Goal: Task Accomplishment & Management: Manage account settings

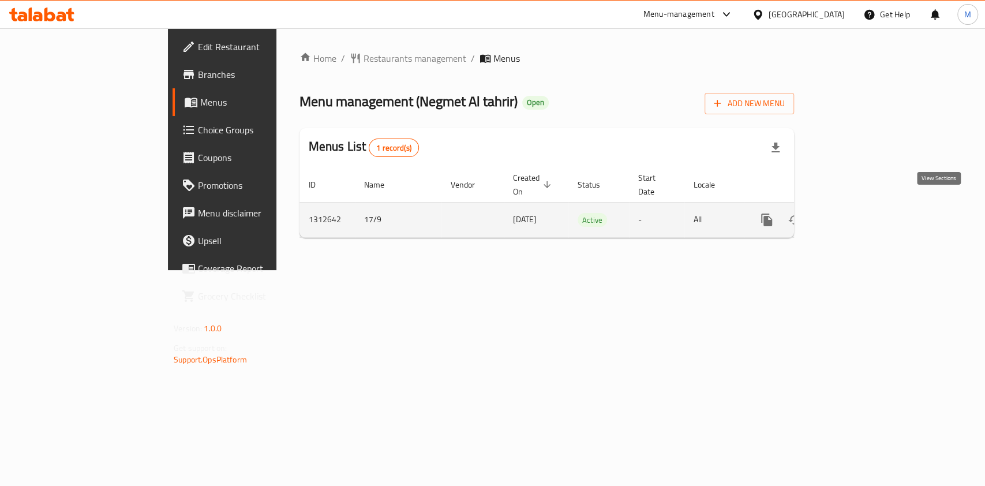
click at [857, 213] on icon "enhanced table" at bounding box center [850, 220] width 14 height 14
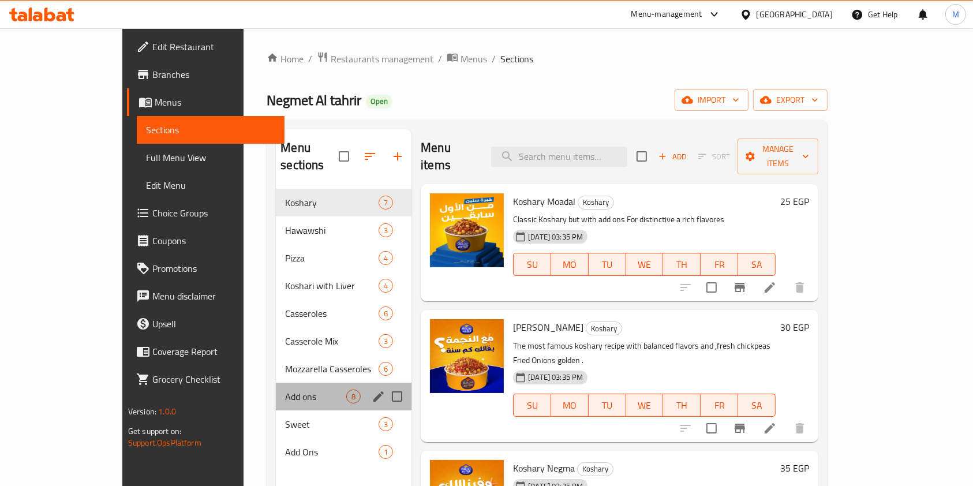
click at [276, 383] on div "Add ons 8" at bounding box center [344, 397] width 136 height 28
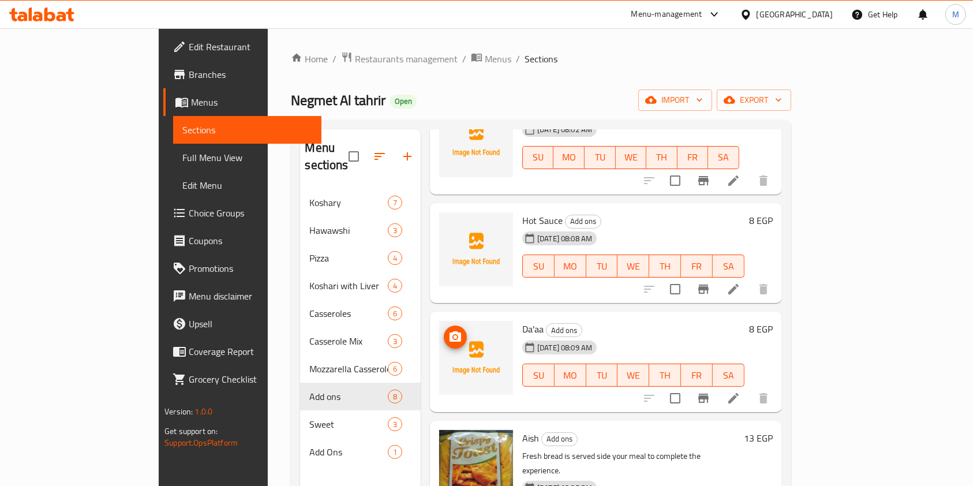
scroll to position [384, 0]
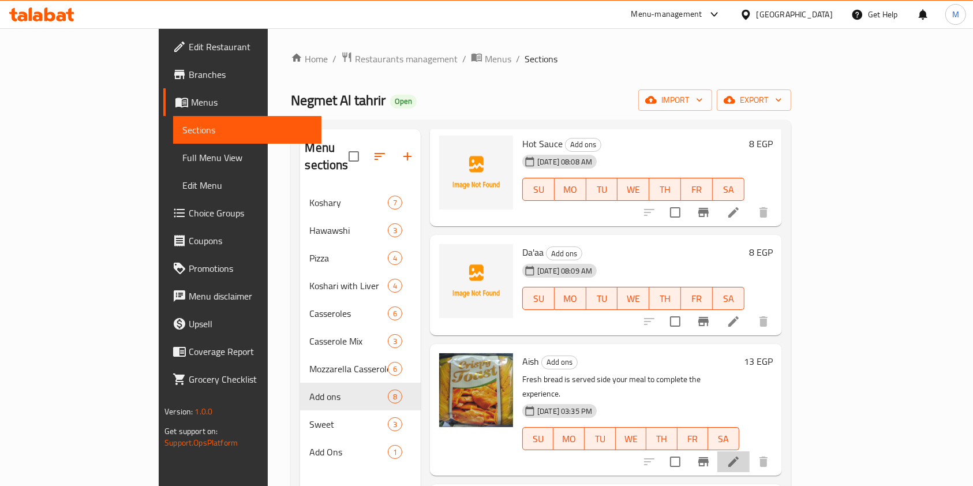
click at [750, 451] on li at bounding box center [733, 461] width 32 height 21
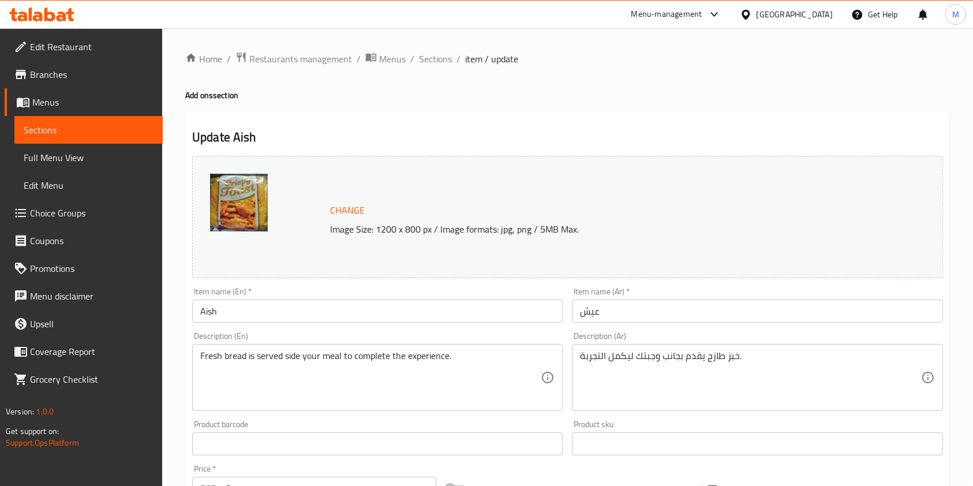
click at [658, 318] on input "عيش" at bounding box center [757, 311] width 370 height 23
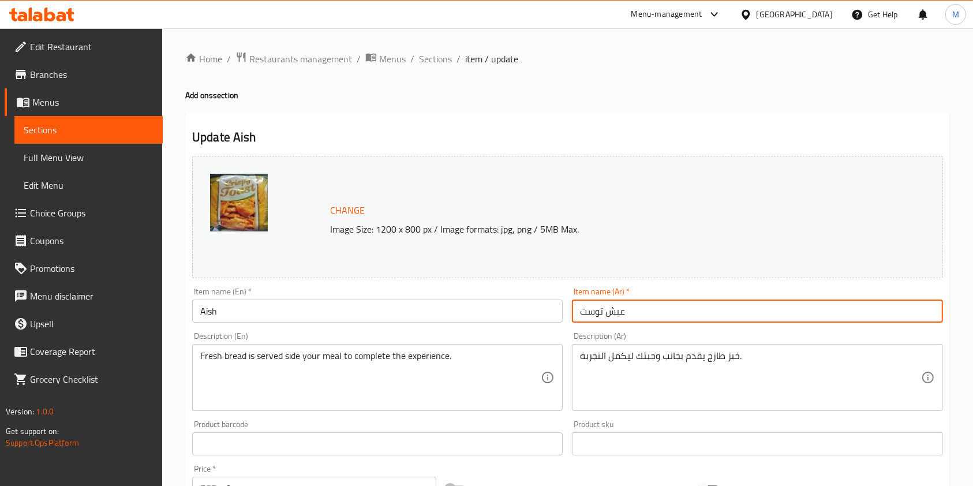
type input "عيش توست"
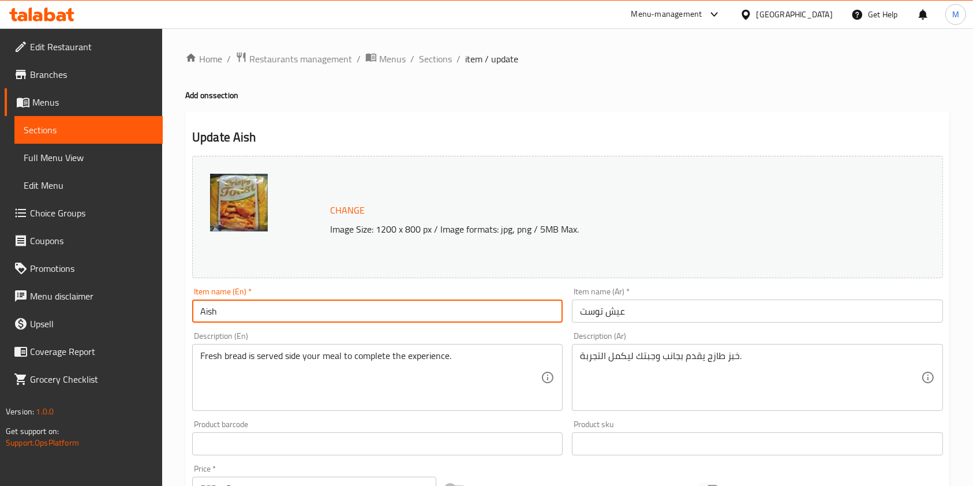
click at [314, 320] on input "Aish" at bounding box center [377, 311] width 370 height 23
click at [268, 314] on input "Aish" at bounding box center [377, 311] width 370 height 23
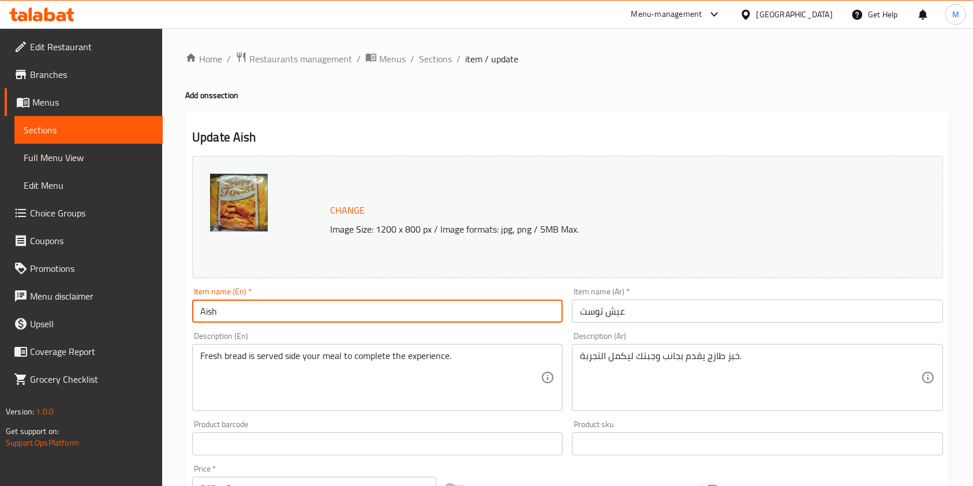
click at [268, 314] on input "Aish" at bounding box center [377, 311] width 370 height 23
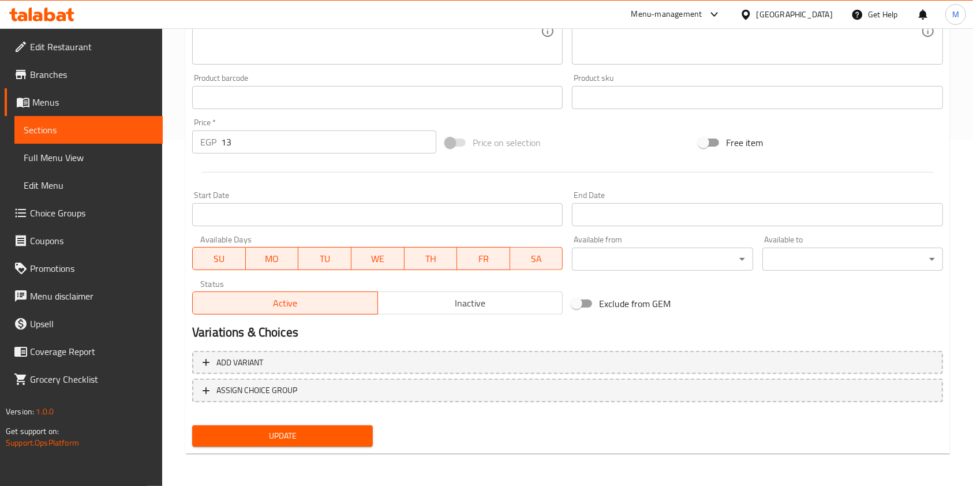
type input "Aish Toast"
click at [338, 446] on button "Update" at bounding box center [282, 435] width 181 height 21
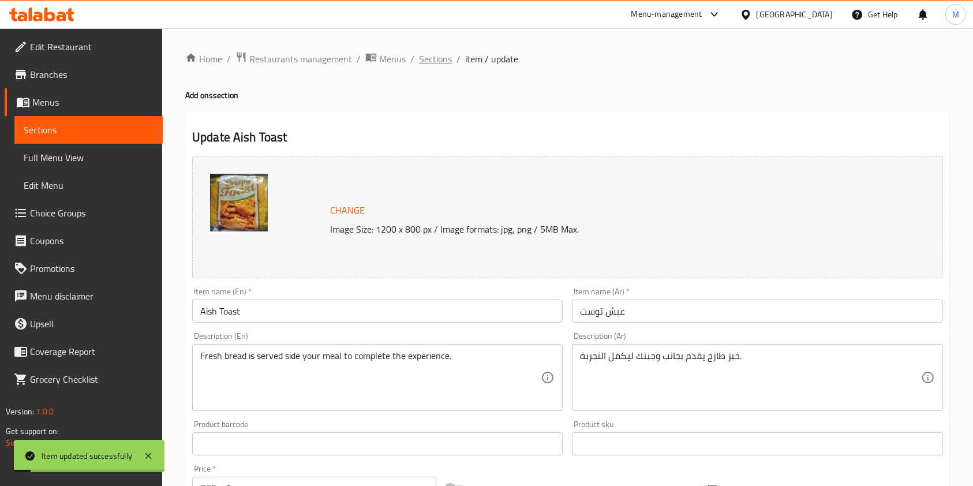
click at [434, 66] on span "Sections" at bounding box center [435, 59] width 33 height 14
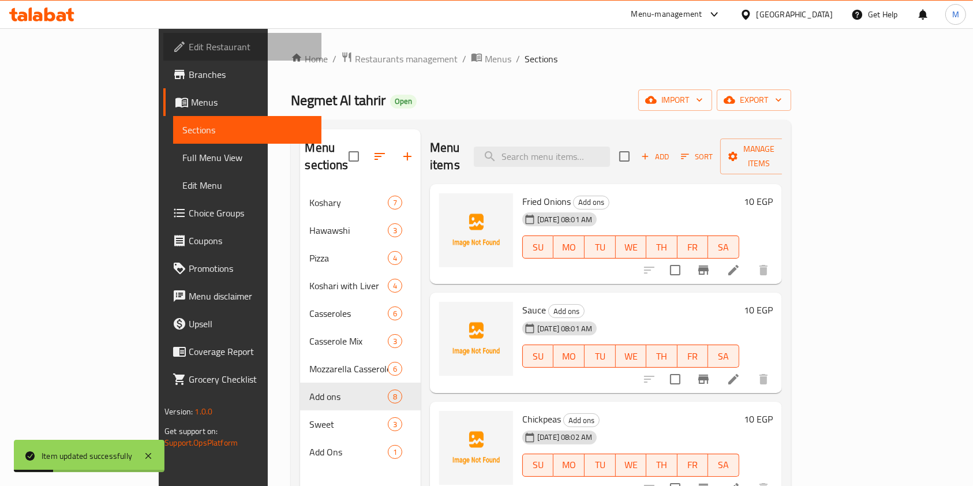
click at [163, 37] on link "Edit Restaurant" at bounding box center [242, 47] width 158 height 28
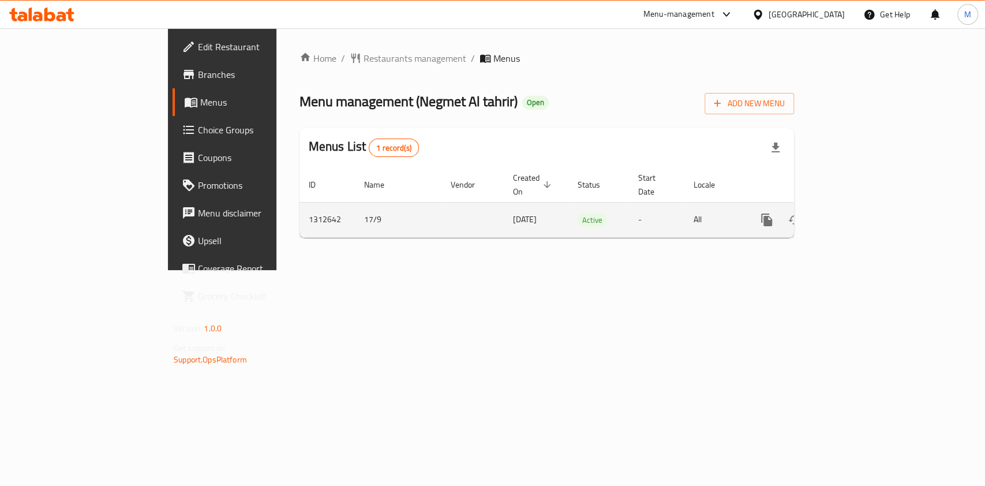
click at [864, 206] on link "enhanced table" at bounding box center [850, 220] width 28 height 28
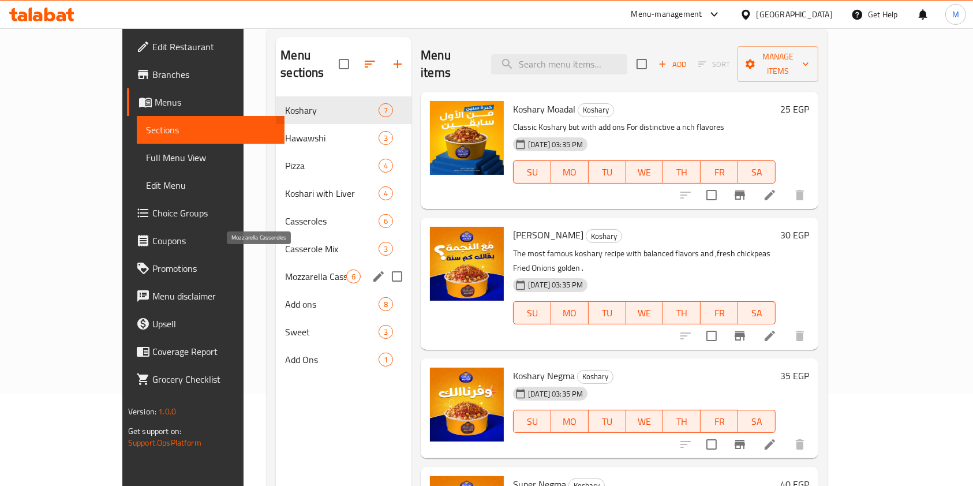
scroll to position [162, 0]
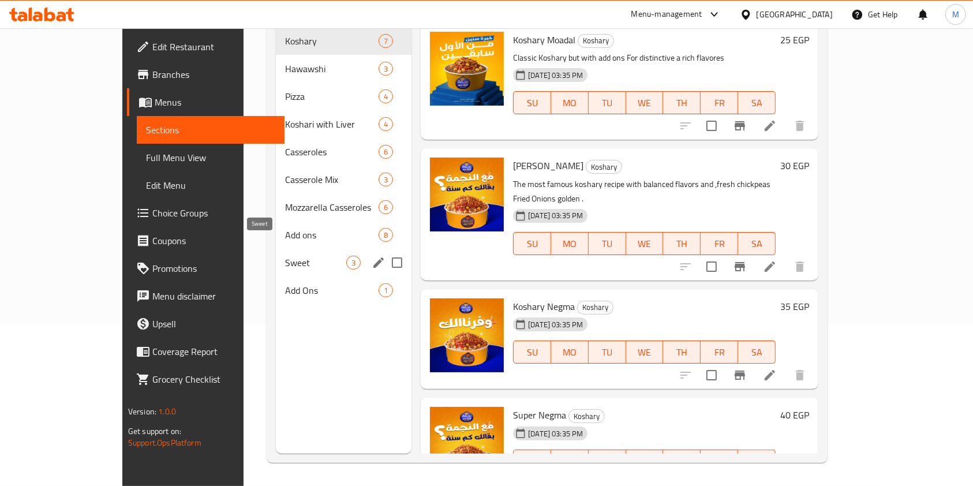
click at [285, 256] on span "Sweet" at bounding box center [315, 263] width 61 height 14
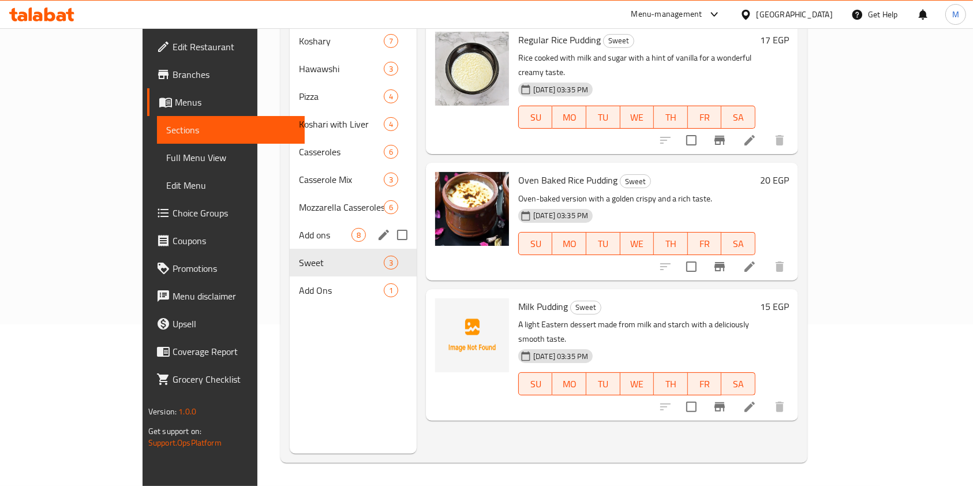
click at [299, 228] on span "Add ons" at bounding box center [325, 235] width 53 height 14
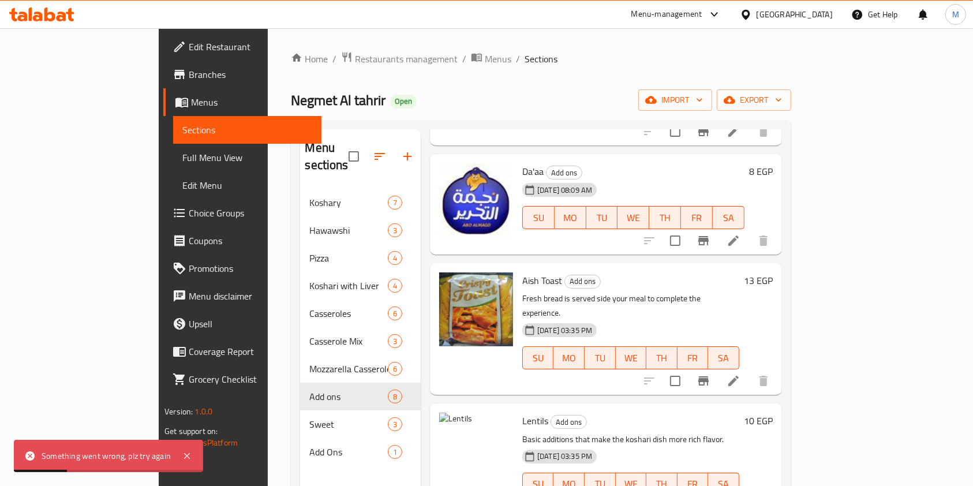
scroll to position [162, 0]
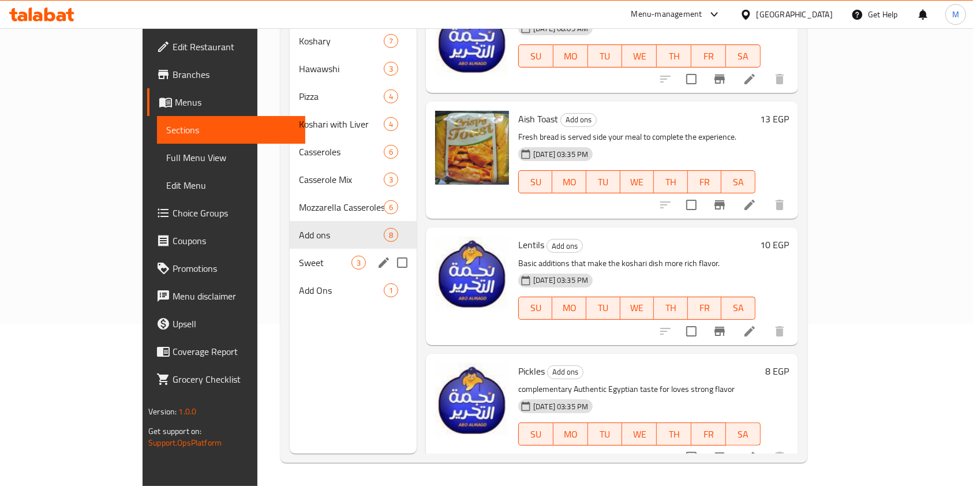
click at [299, 256] on span "Sweet" at bounding box center [325, 263] width 53 height 14
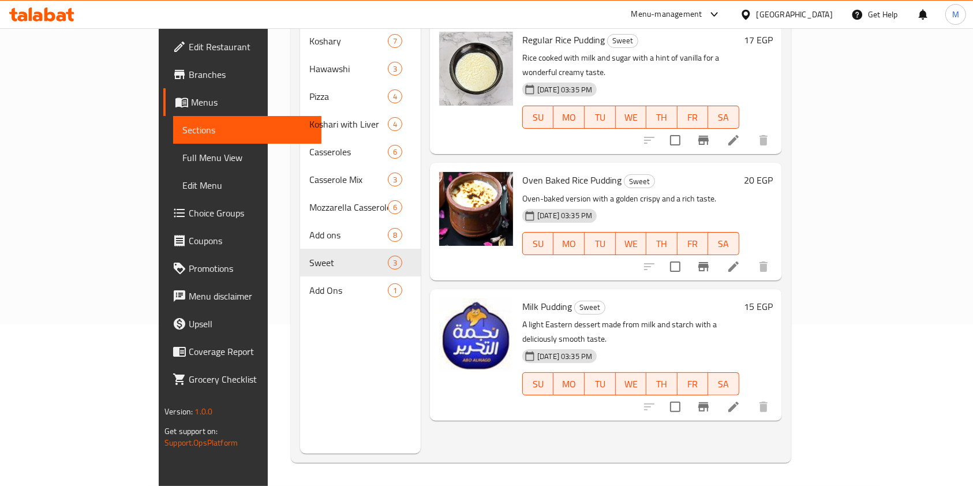
scroll to position [161, 0]
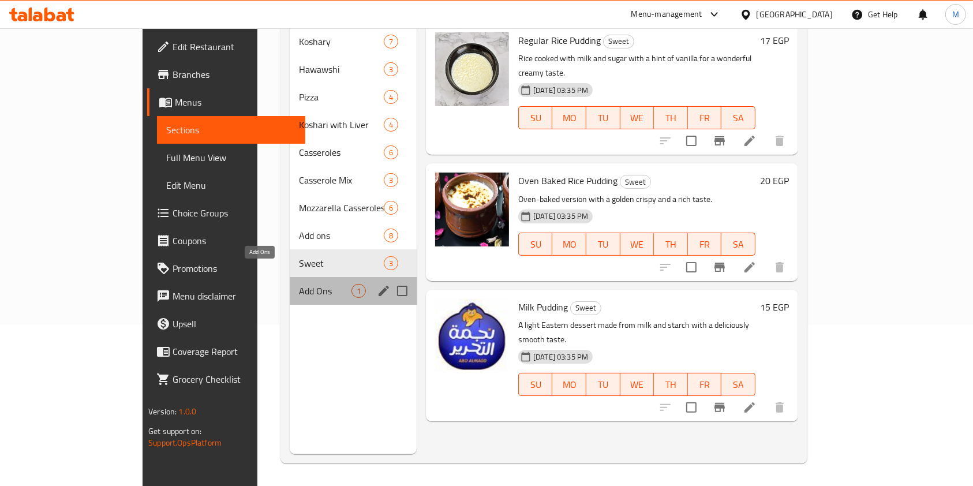
click at [299, 284] on span "Add Ons" at bounding box center [325, 291] width 53 height 14
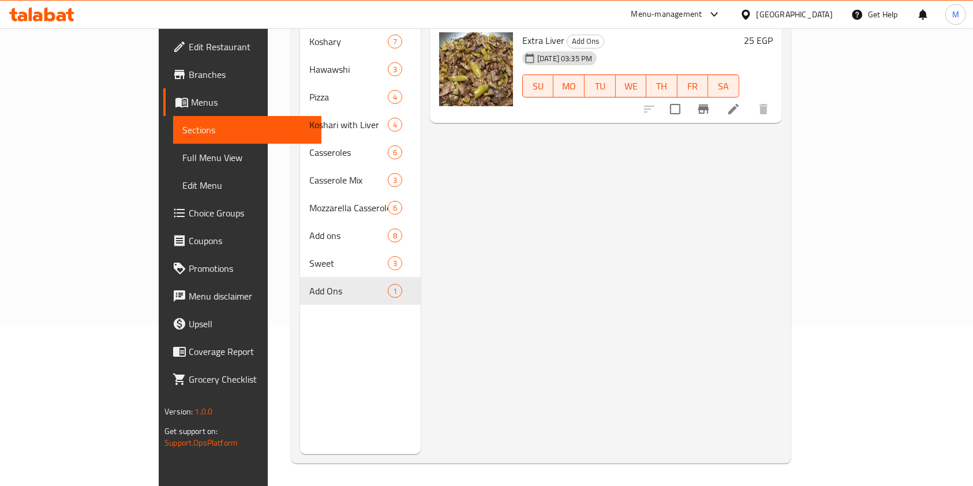
scroll to position [7, 0]
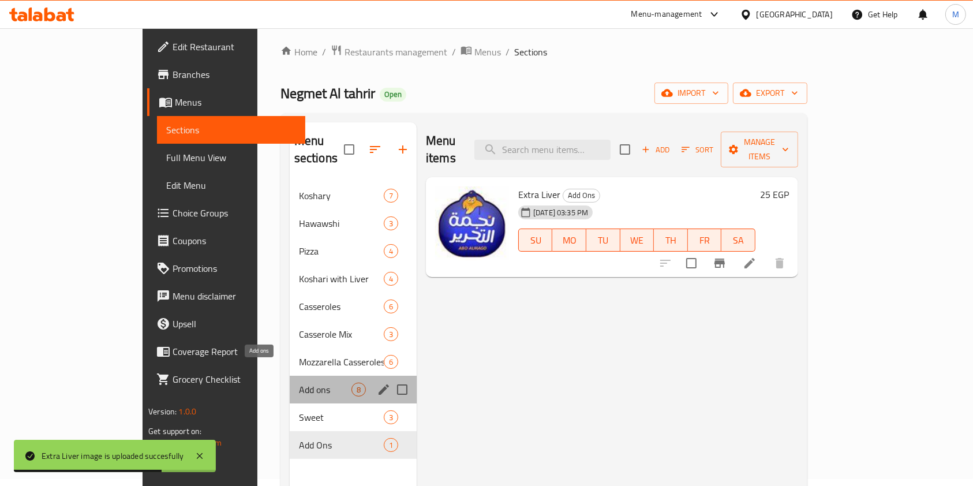
click at [299, 383] on span "Add ons" at bounding box center [325, 390] width 53 height 14
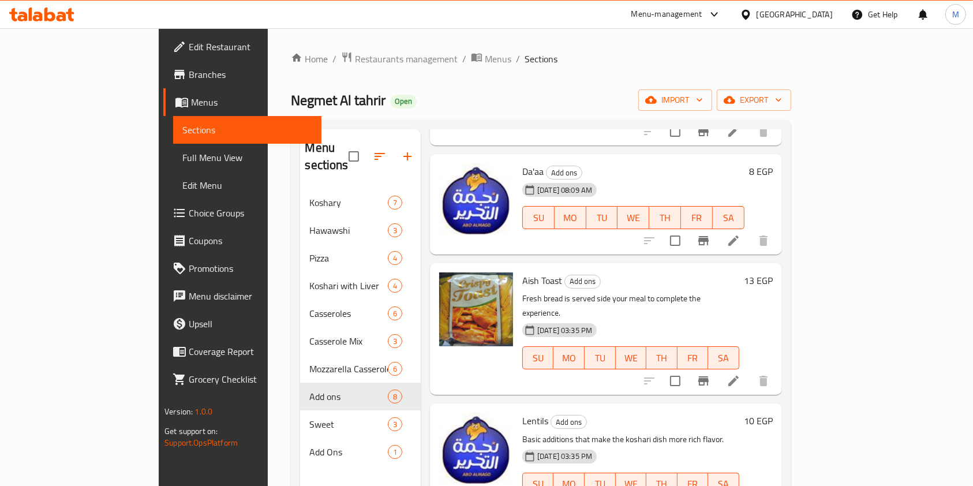
click at [72, 16] on icon at bounding box center [41, 15] width 65 height 14
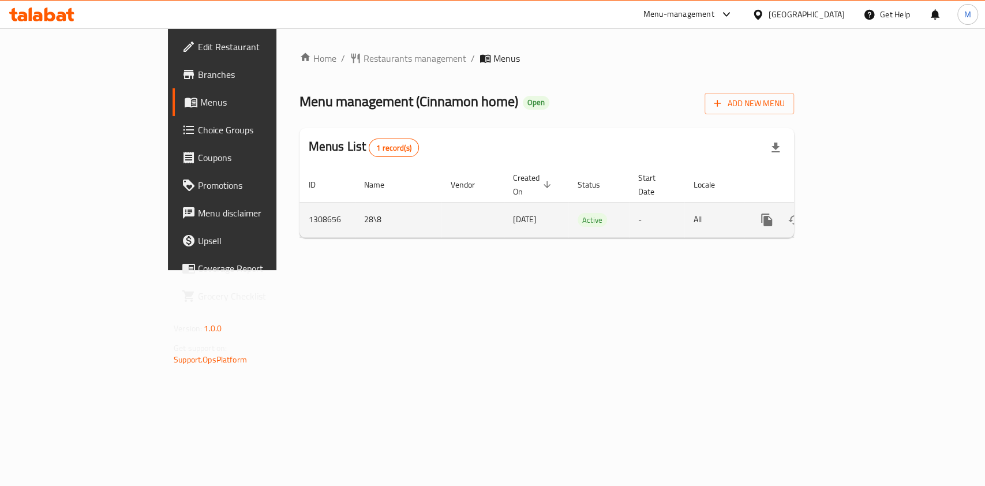
click at [857, 213] on icon "enhanced table" at bounding box center [850, 220] width 14 height 14
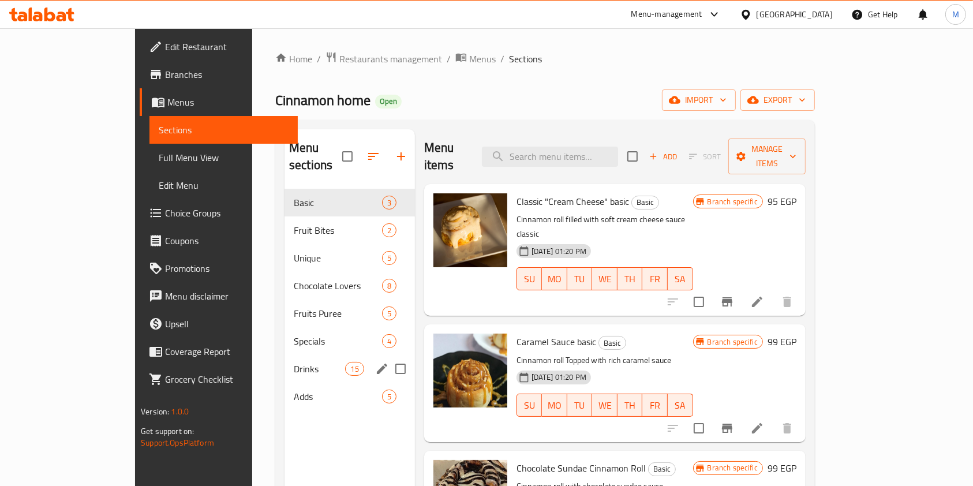
click at [285, 359] on div "Drinks 15" at bounding box center [350, 369] width 130 height 28
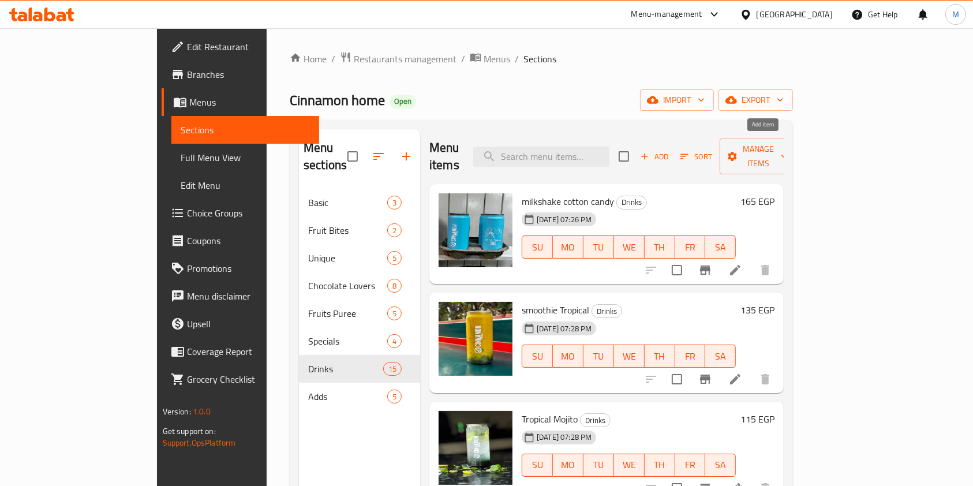
click at [670, 150] on span "Add" at bounding box center [654, 156] width 31 height 13
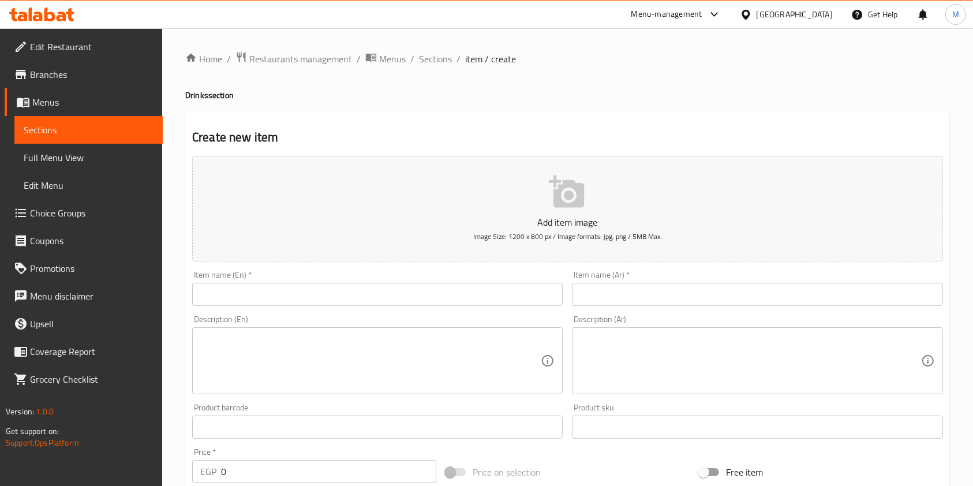
click at [619, 289] on input "text" at bounding box center [757, 294] width 370 height 23
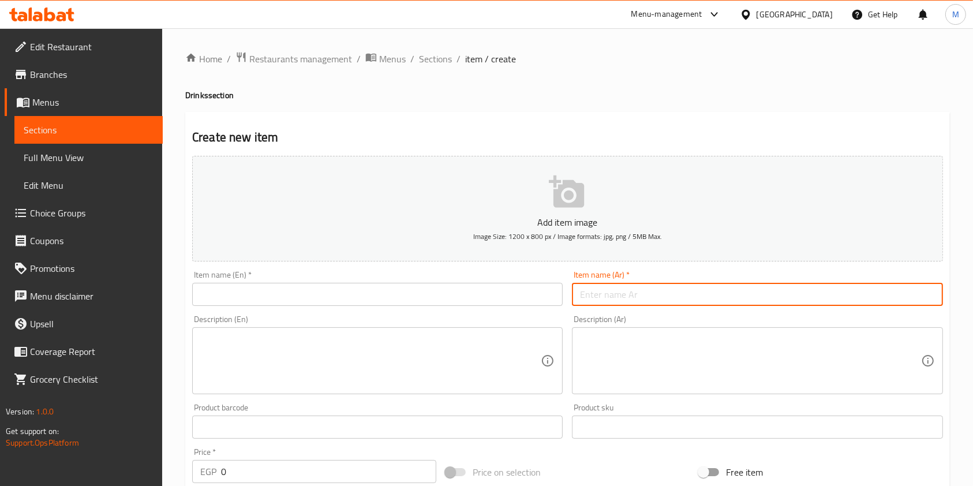
paste input "موخيتو ريد بول باشن"
type input "موخيتو ريد بول باشن"
click at [416, 283] on div "Item name (En)   * Item name (En) *" at bounding box center [377, 288] width 370 height 35
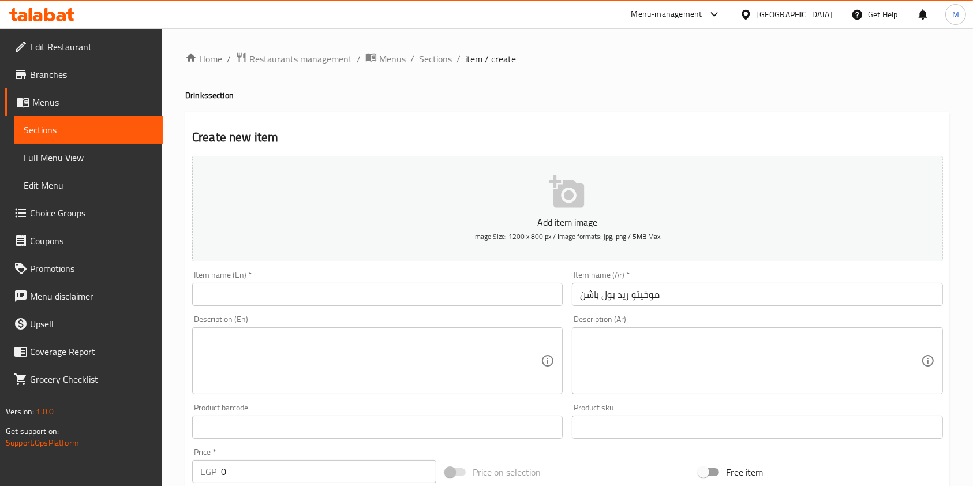
click at [416, 283] on div "Item name (En)   * Item name (En) *" at bounding box center [377, 288] width 370 height 35
click at [410, 289] on input "text" at bounding box center [377, 294] width 370 height 23
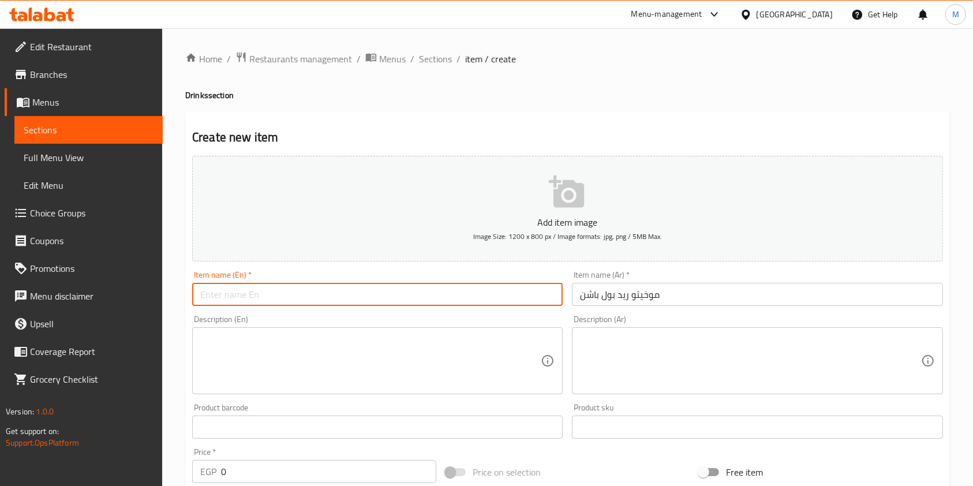
paste input "موخيتو ريد بول باشن"
click at [342, 300] on input "موخيتو ريد بول باشن" at bounding box center [377, 294] width 370 height 23
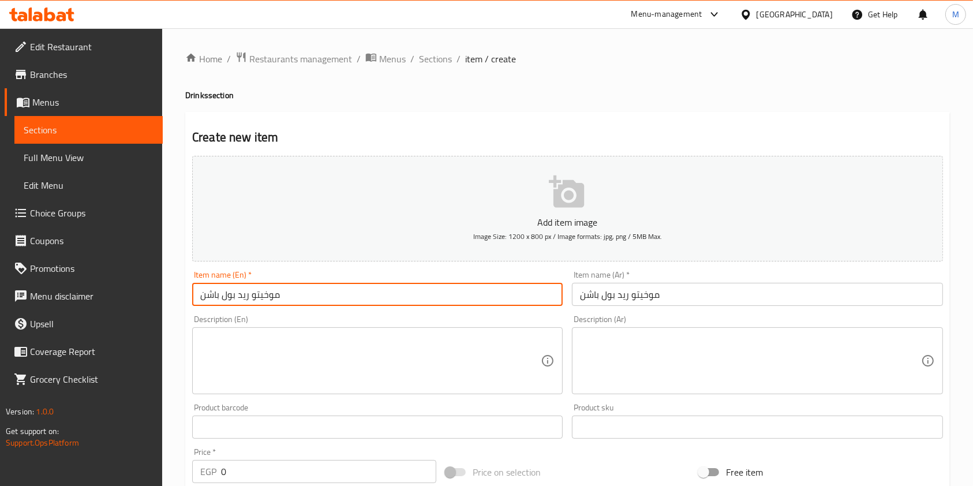
paste input "Redbull passion mojito"
type input "Redbull passion mojito"
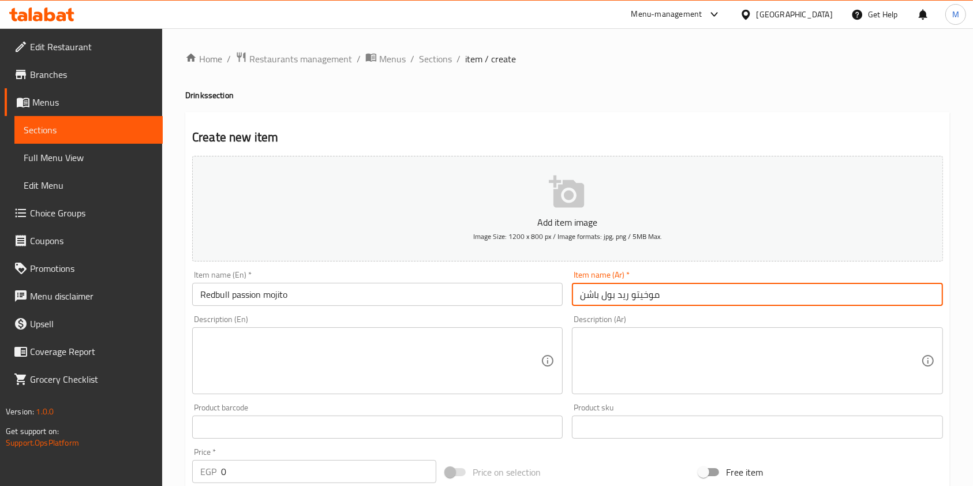
drag, startPoint x: 647, startPoint y: 295, endPoint x: 642, endPoint y: 298, distance: 6.2
click at [642, 298] on input "موخيتو ريد بول باشن" at bounding box center [757, 294] width 370 height 23
type input "موهيتو ريد بول باشن"
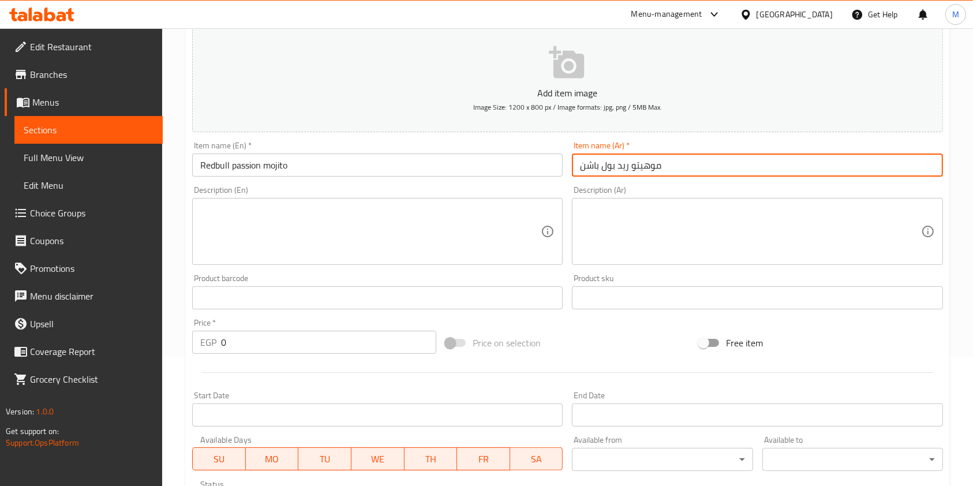
scroll to position [154, 0]
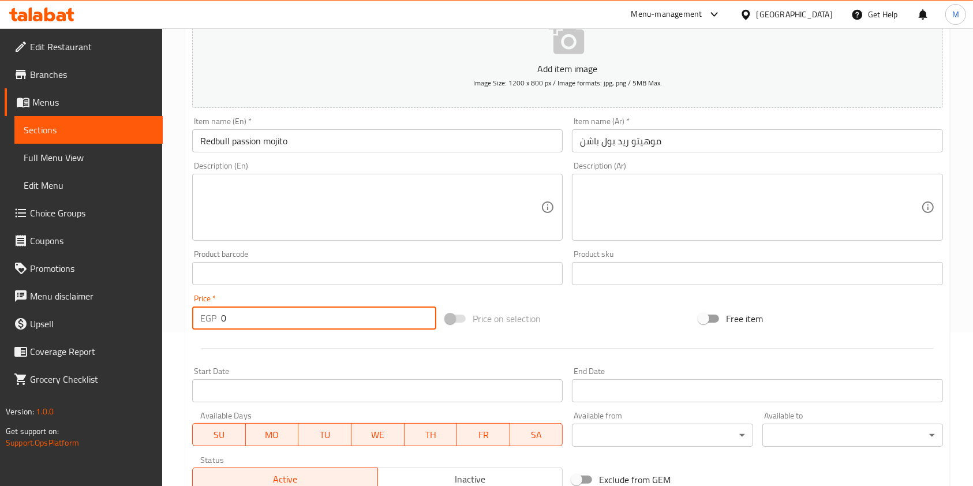
click at [231, 323] on input "0" at bounding box center [328, 317] width 215 height 23
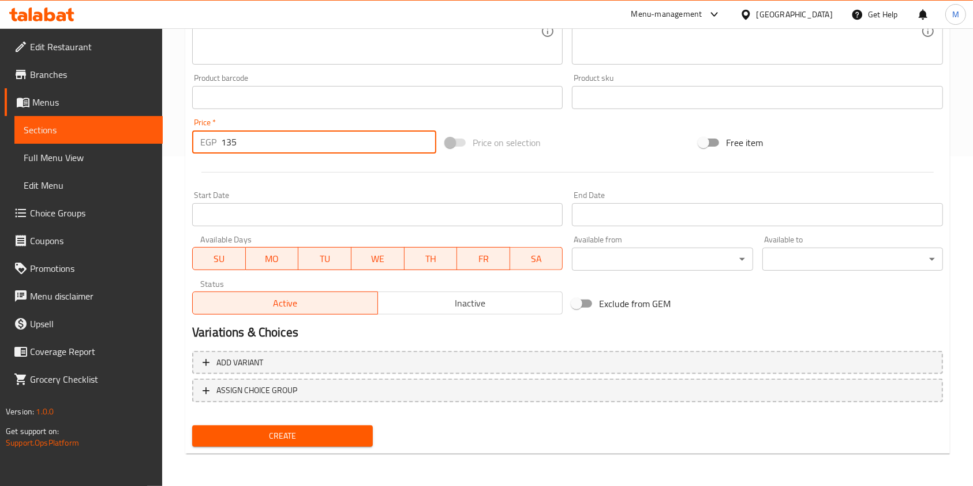
type input "135"
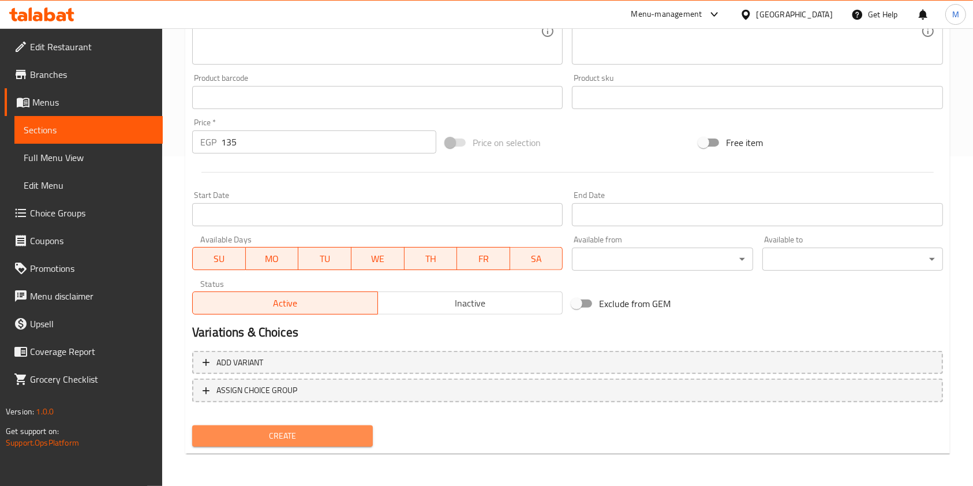
drag, startPoint x: 366, startPoint y: 437, endPoint x: 356, endPoint y: 425, distance: 16.0
click at [365, 438] on button "Create" at bounding box center [282, 435] width 181 height 21
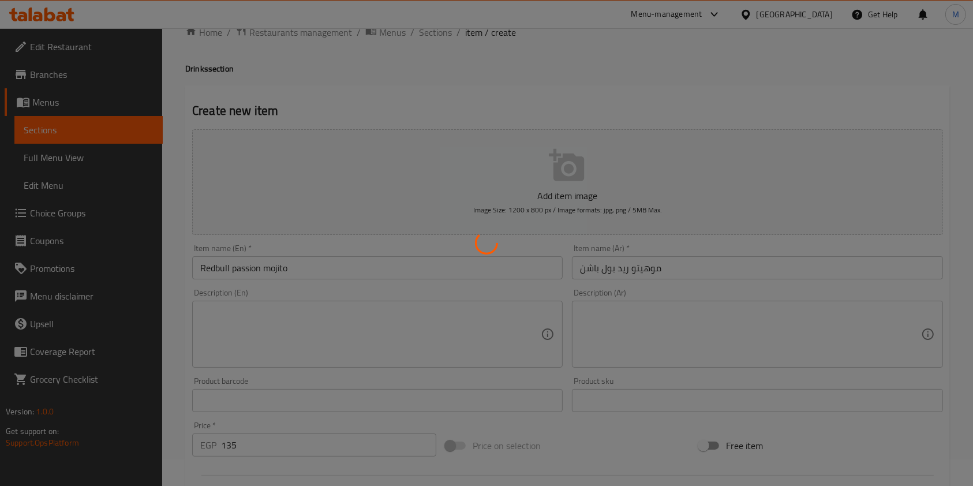
scroll to position [0, 0]
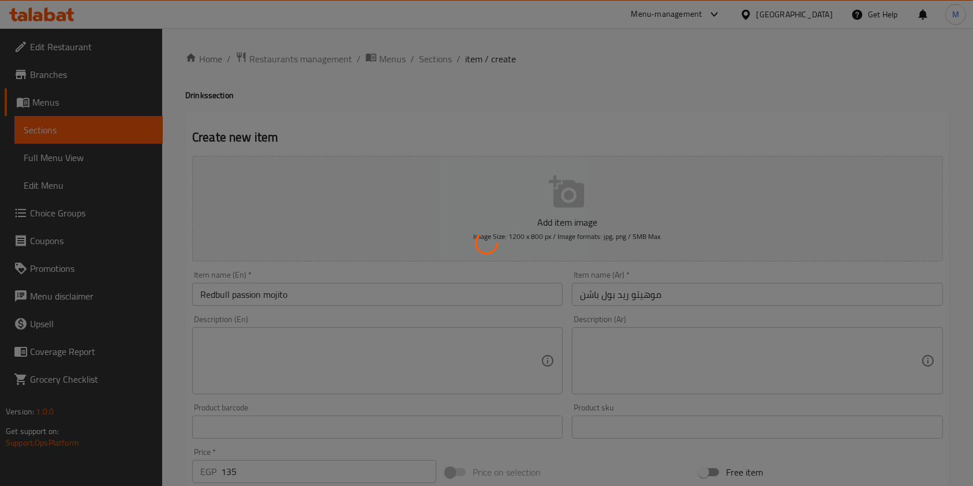
type input "0"
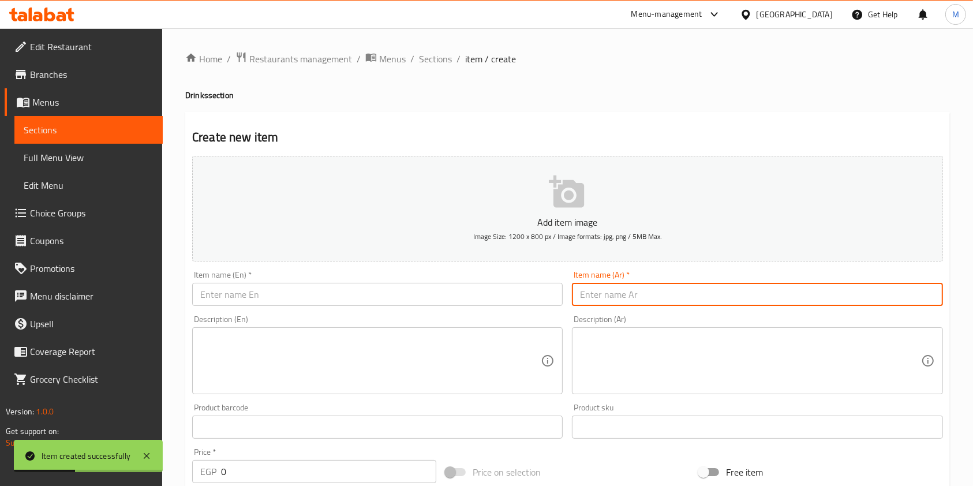
click at [641, 290] on input "text" at bounding box center [757, 294] width 370 height 23
paste input "ميلك شيك زبادي التوت الأزرق"
type input "ميلك شيك زبادي التوت الأزرق"
click at [376, 288] on input "text" at bounding box center [377, 294] width 370 height 23
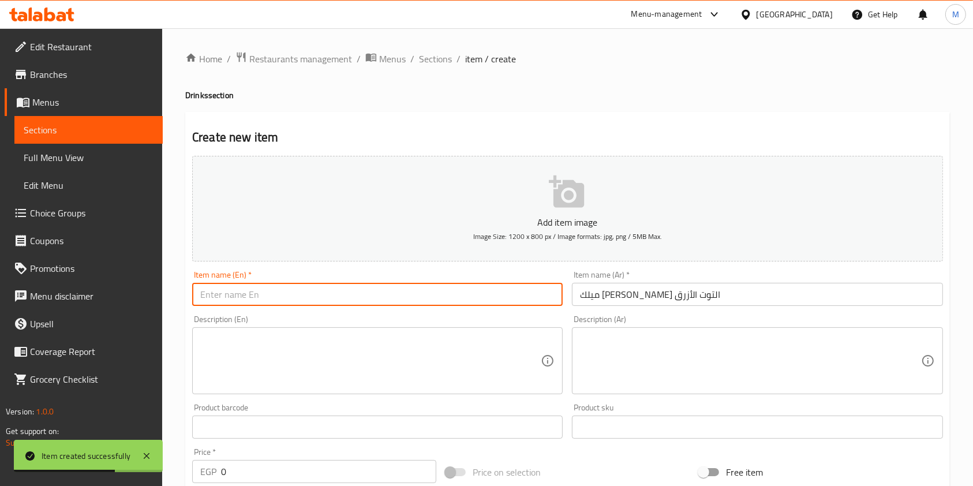
paste input "Milkshake blueberry yogurt"
type input "Milkshake blueberry yogurt"
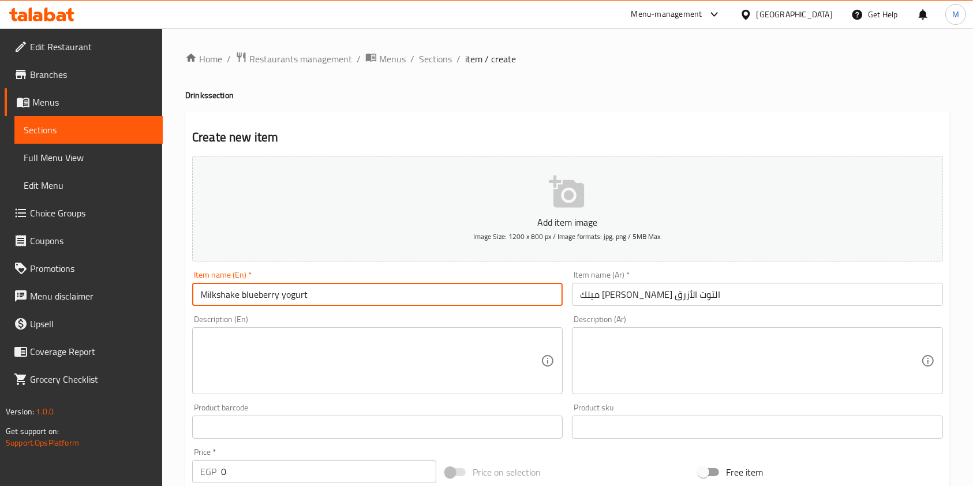
scroll to position [330, 0]
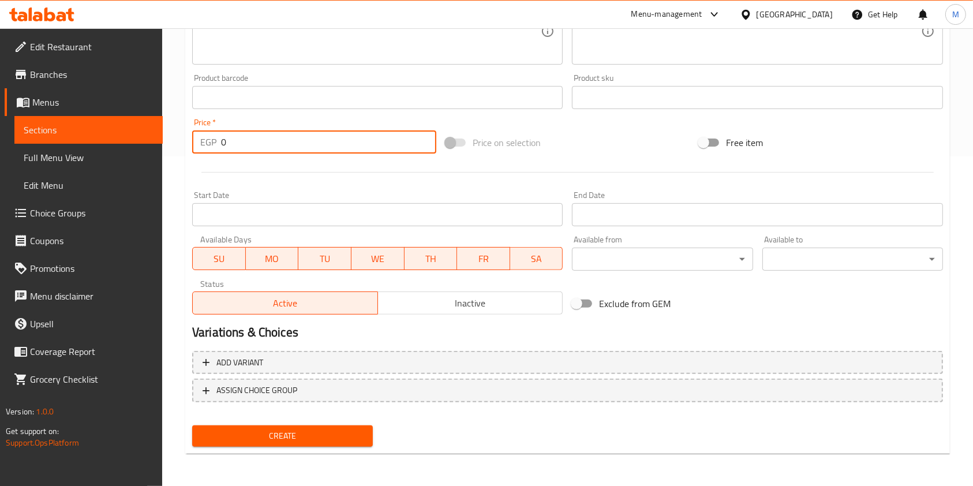
drag, startPoint x: 237, startPoint y: 147, endPoint x: 219, endPoint y: 147, distance: 17.3
click at [219, 147] on div "EGP 0 Price *" at bounding box center [314, 141] width 244 height 23
type input "170"
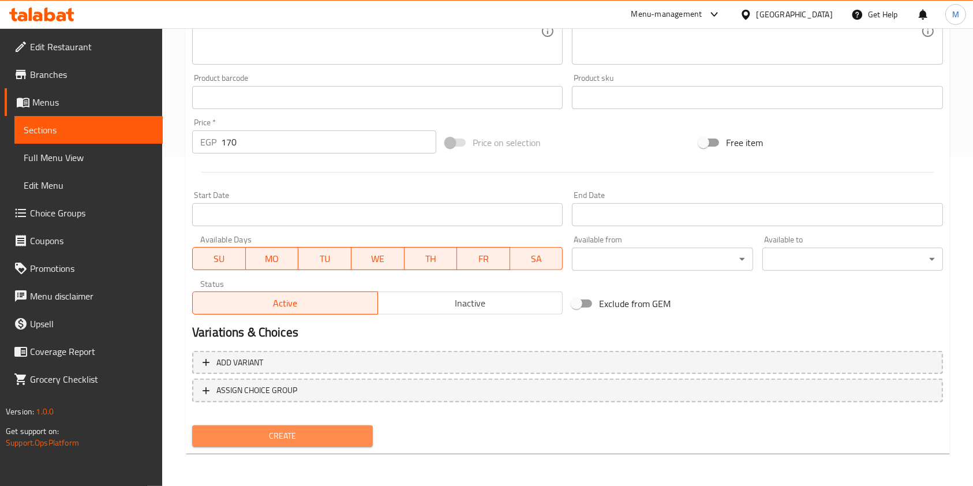
click at [351, 426] on button "Create" at bounding box center [282, 435] width 181 height 21
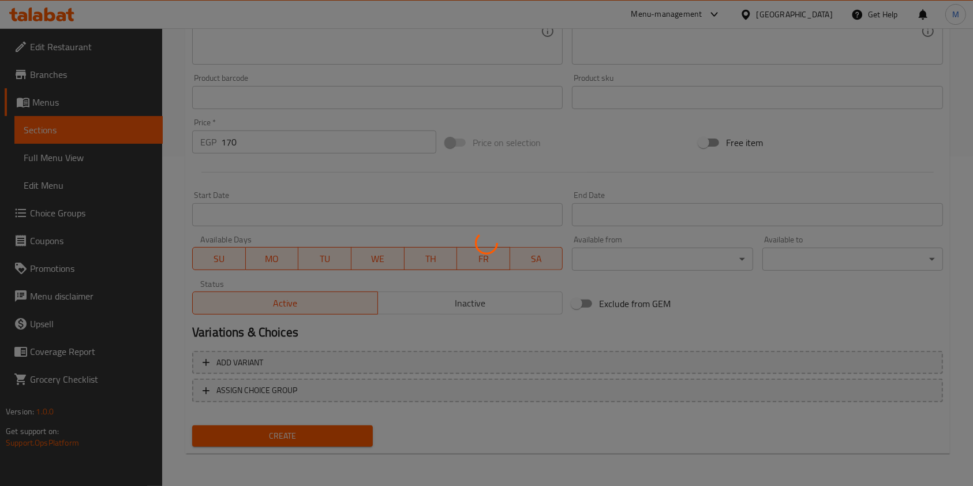
type input "0"
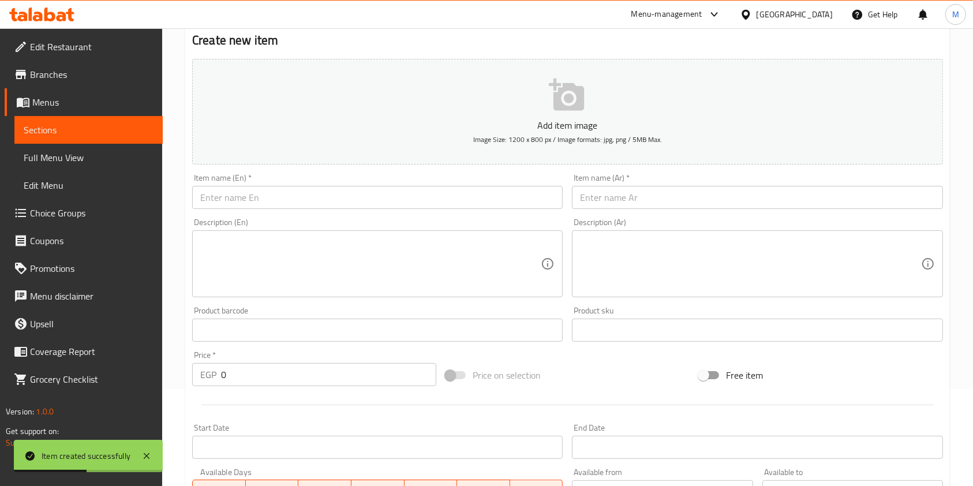
scroll to position [22, 0]
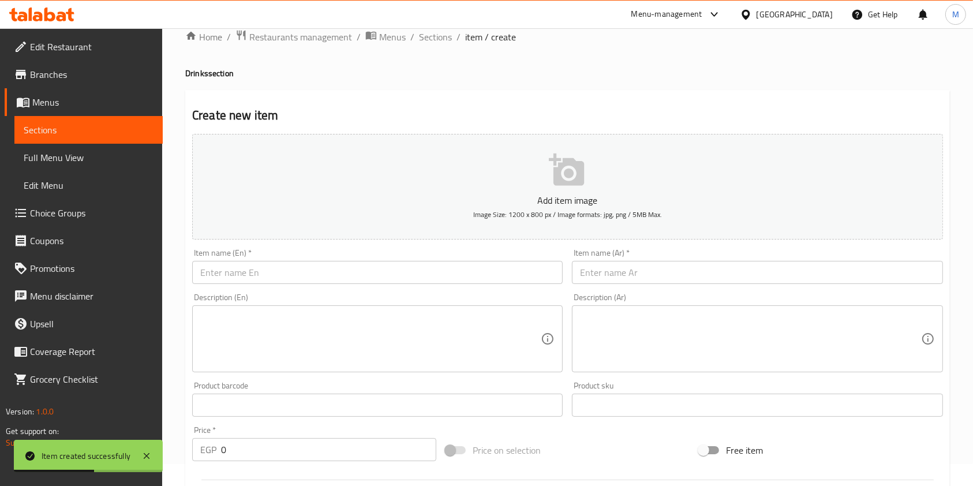
click at [647, 270] on input "text" at bounding box center [757, 272] width 370 height 23
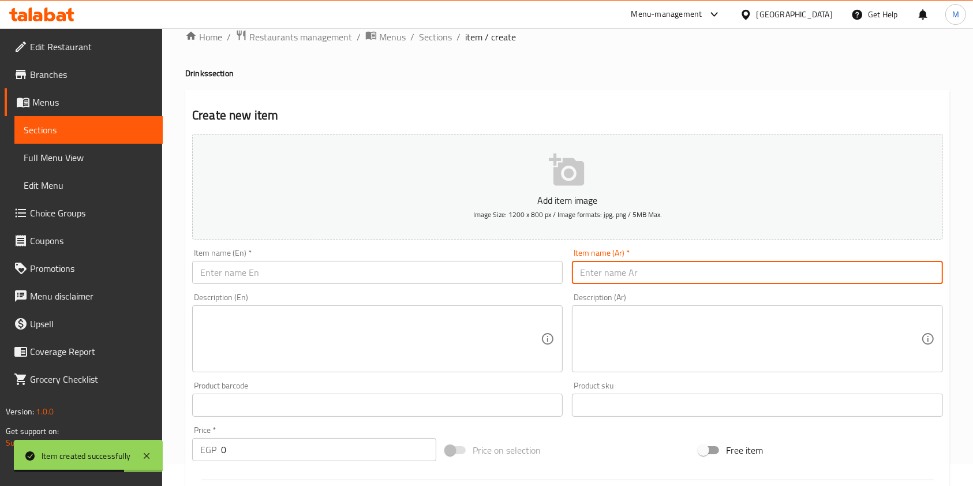
paste input "ميلك شيك نوتيلا"
type input "ميلك شيك نوتيلا"
click at [642, 104] on div "Create new item Add item image Image Size: 1200 x 800 px / Image formats: jpg, …" at bounding box center [567, 426] width 765 height 672
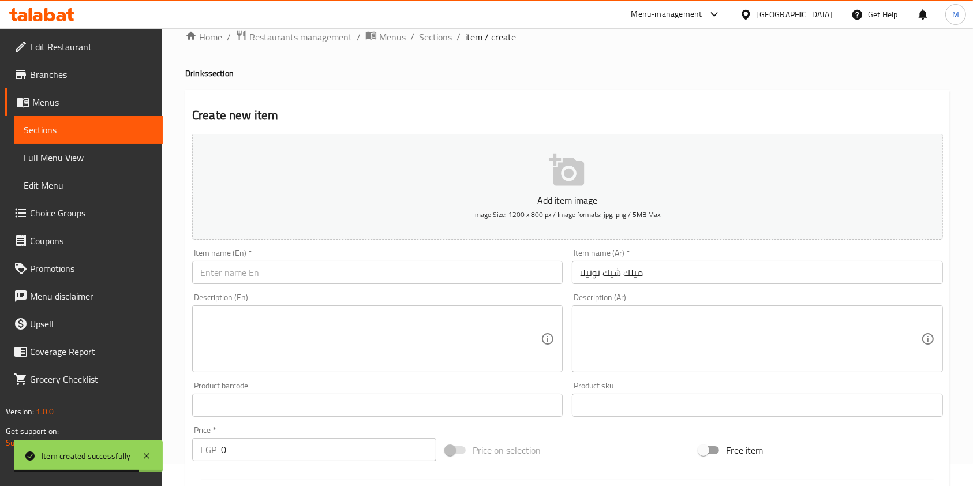
click at [463, 272] on input "text" at bounding box center [377, 272] width 370 height 23
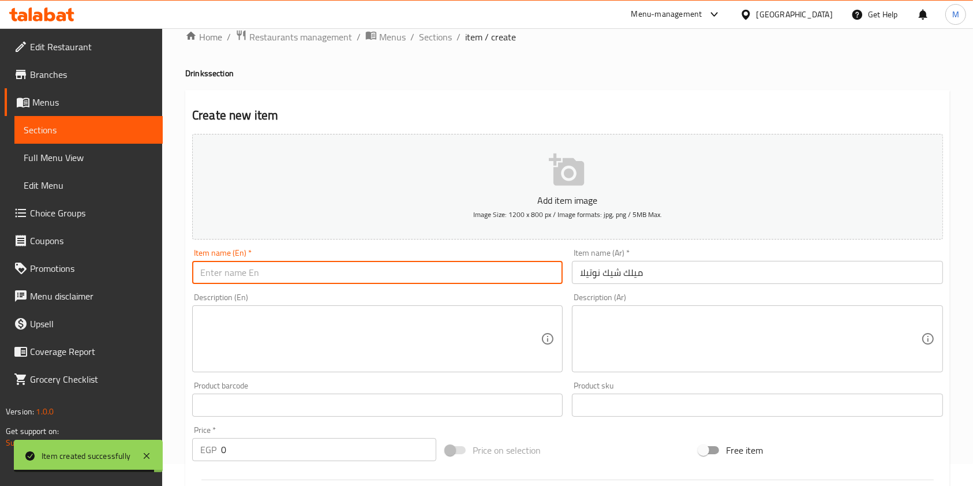
paste input "Milkshake Nutella"
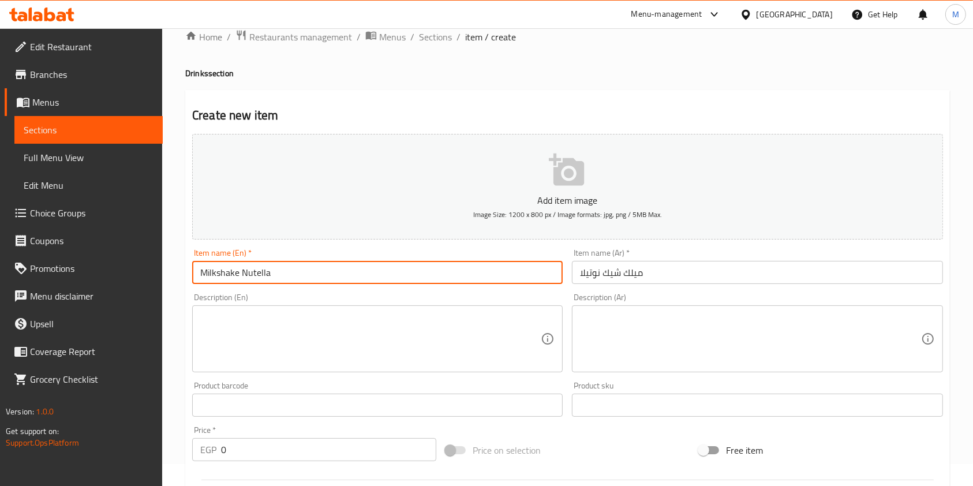
type input "Milkshake Nutella"
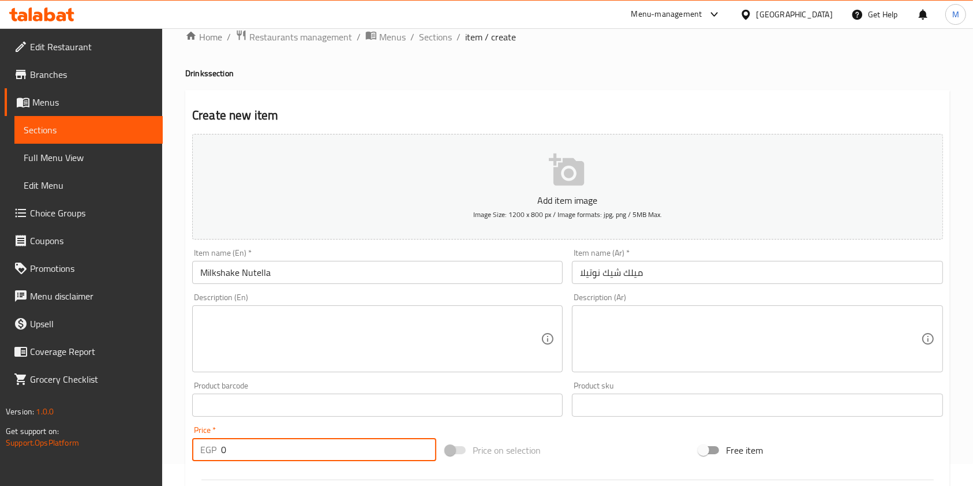
drag, startPoint x: 231, startPoint y: 455, endPoint x: 217, endPoint y: 455, distance: 14.4
click at [217, 455] on div "EGP 0 Price *" at bounding box center [314, 449] width 244 height 23
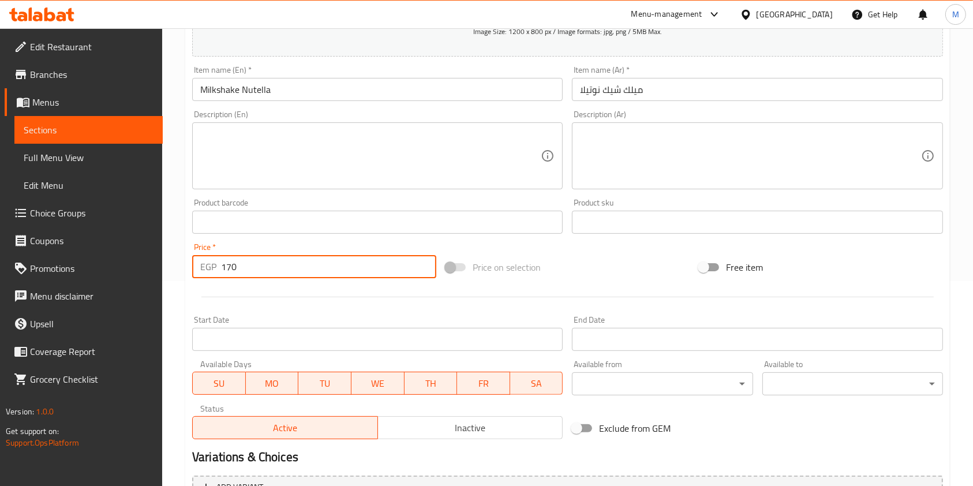
scroll to position [330, 0]
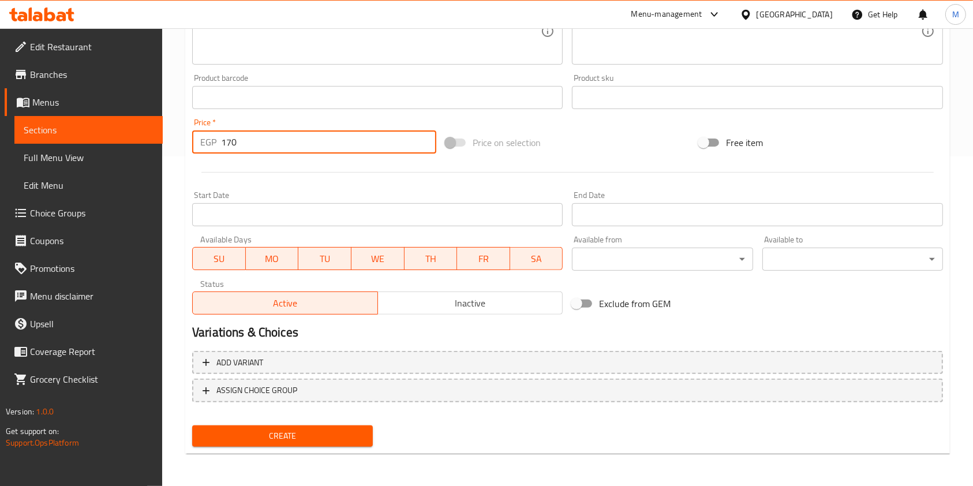
type input "170"
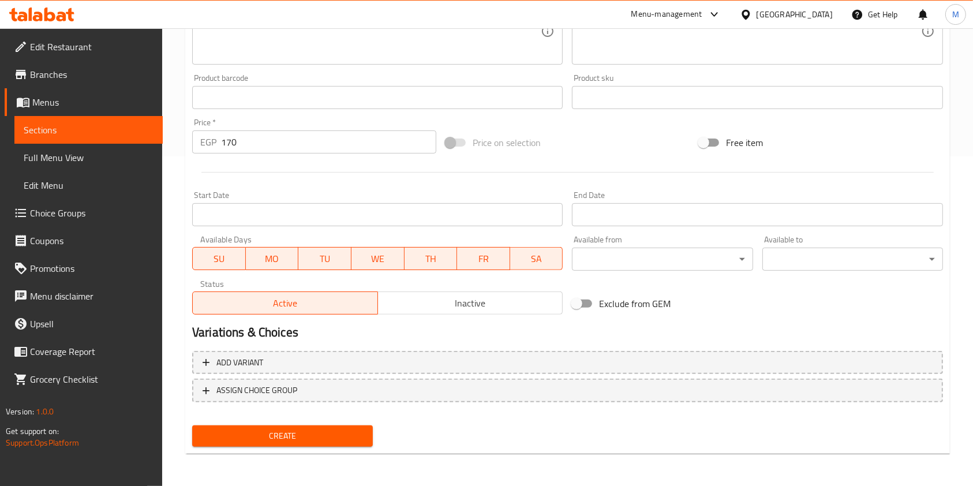
click at [282, 450] on div "Create" at bounding box center [283, 436] width 190 height 31
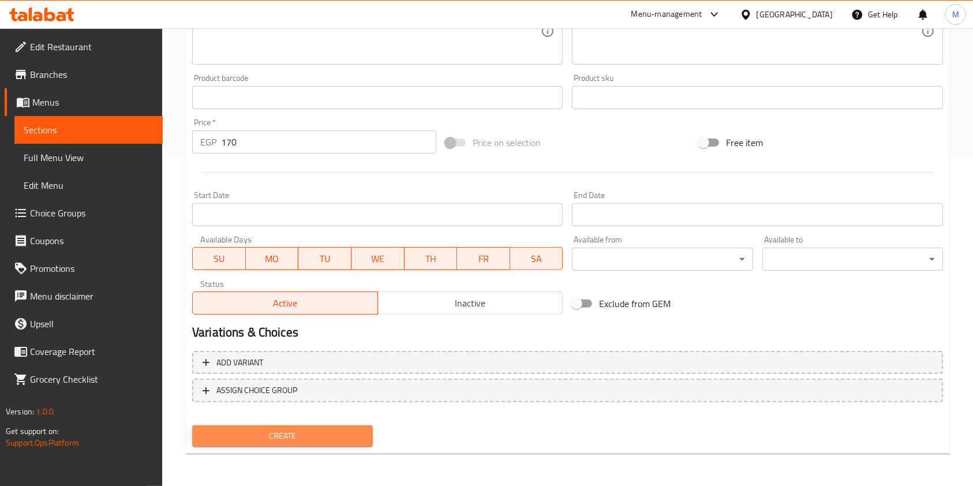
click at [282, 446] on button "Create" at bounding box center [282, 435] width 181 height 21
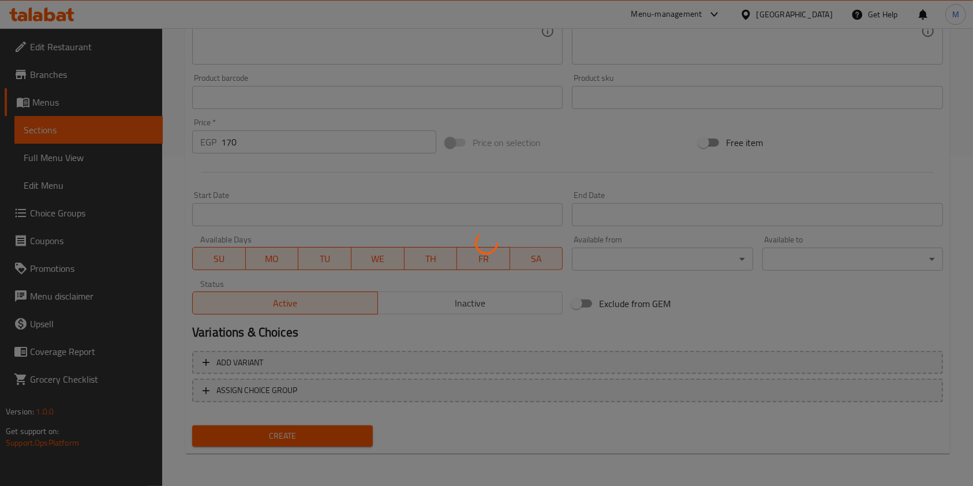
type input "0"
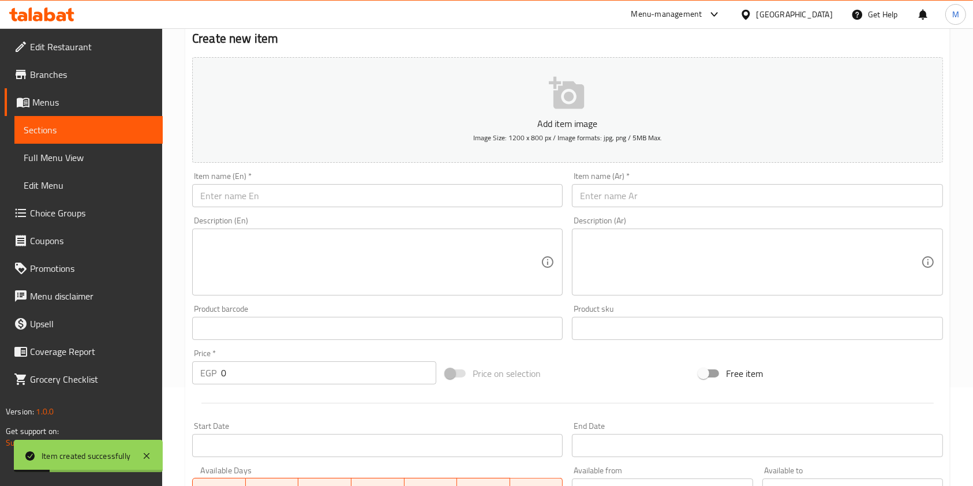
scroll to position [0, 0]
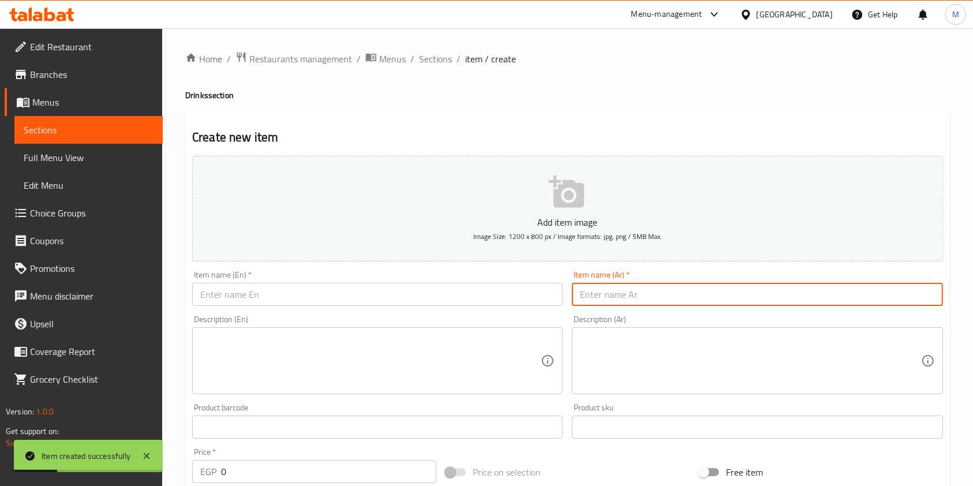
click at [610, 288] on input "text" at bounding box center [757, 294] width 370 height 23
paste input "تشيز كيك كيري بالميلك شيك"
type input "تشيز كيك كيري بالميلك شيك"
click at [479, 288] on input "text" at bounding box center [377, 294] width 370 height 23
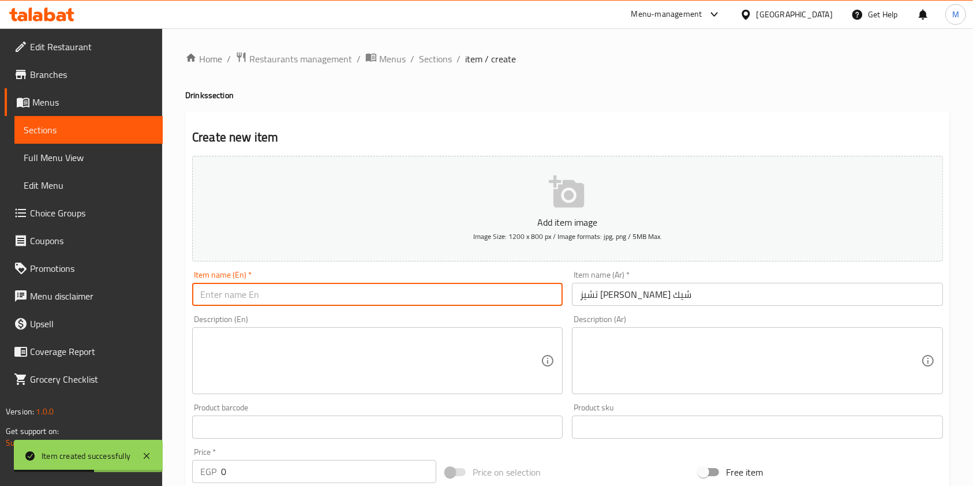
paste input "Milkshake kiri cheesecake"
type input "Milkshake kiri cheesecake"
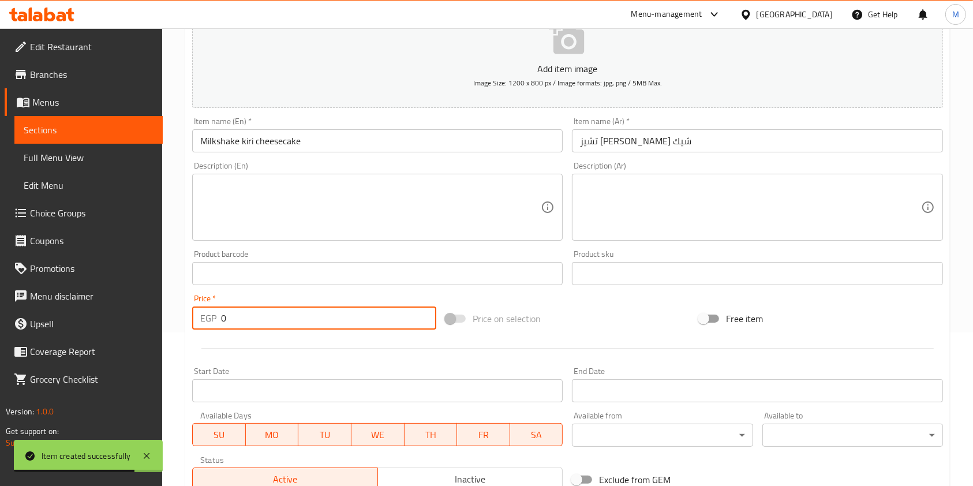
drag, startPoint x: 254, startPoint y: 324, endPoint x: 212, endPoint y: 322, distance: 41.6
click at [212, 322] on div "EGP 0 Price *" at bounding box center [314, 317] width 244 height 23
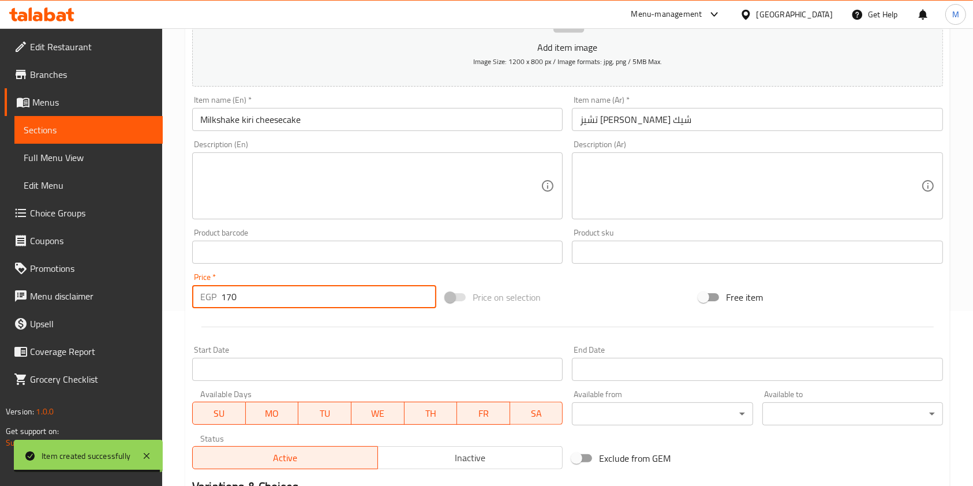
scroll to position [330, 0]
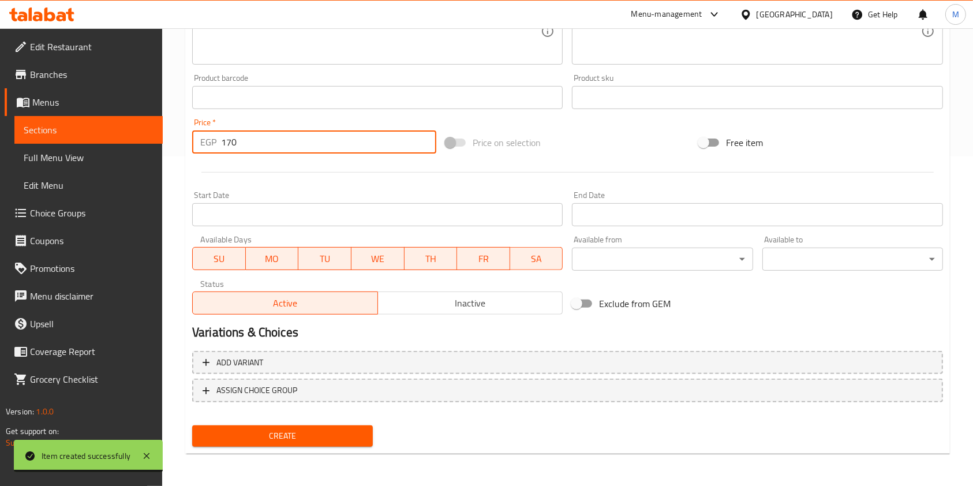
type input "170"
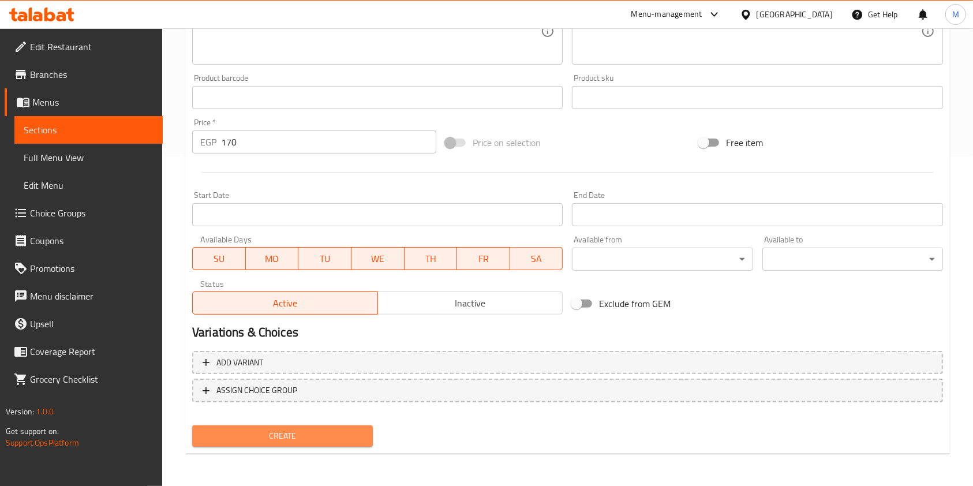
click at [358, 436] on span "Create" at bounding box center [282, 436] width 162 height 14
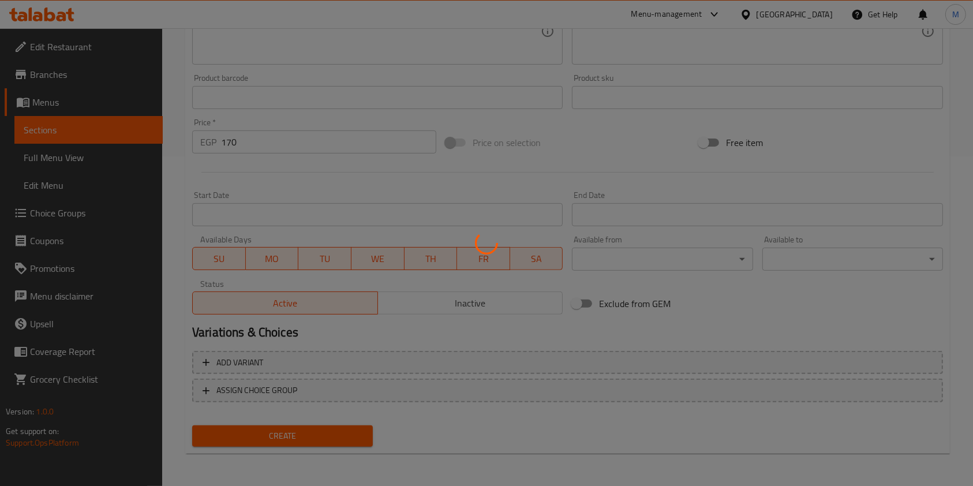
type input "0"
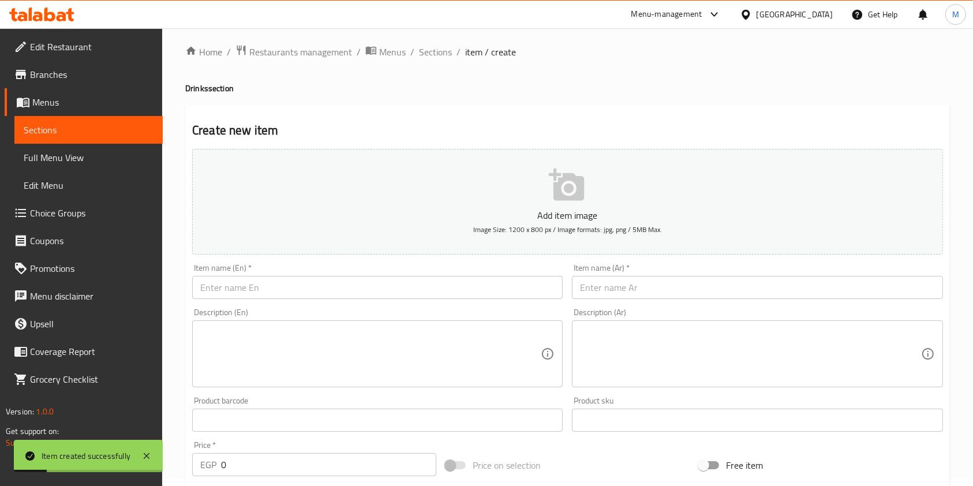
scroll to position [0, 0]
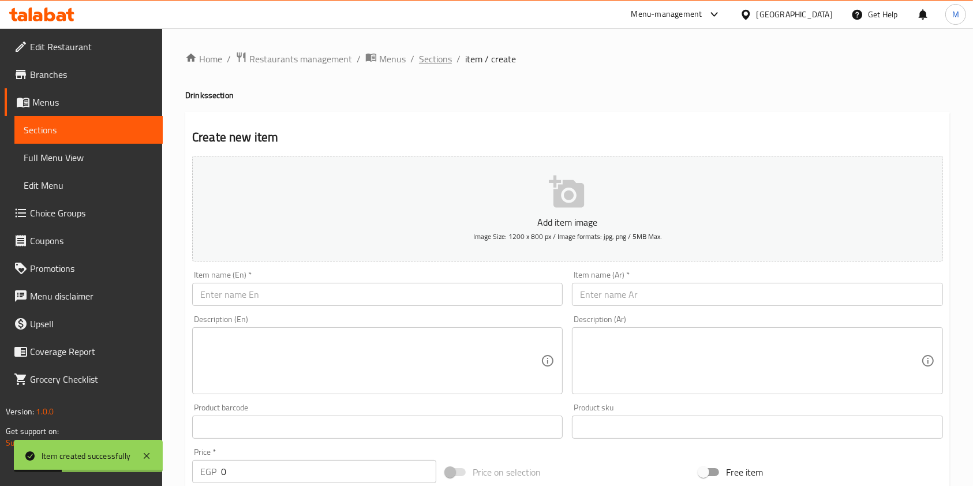
click at [447, 62] on span "Sections" at bounding box center [435, 59] width 33 height 14
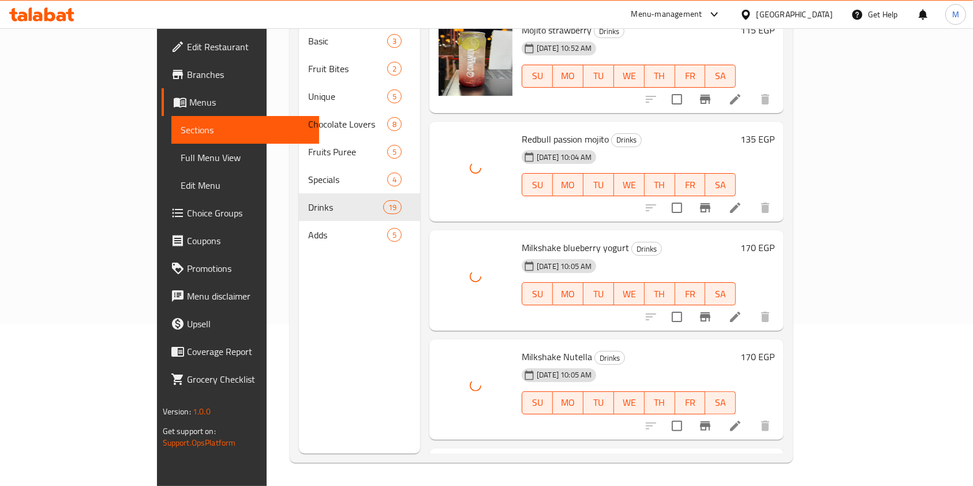
scroll to position [1611, 0]
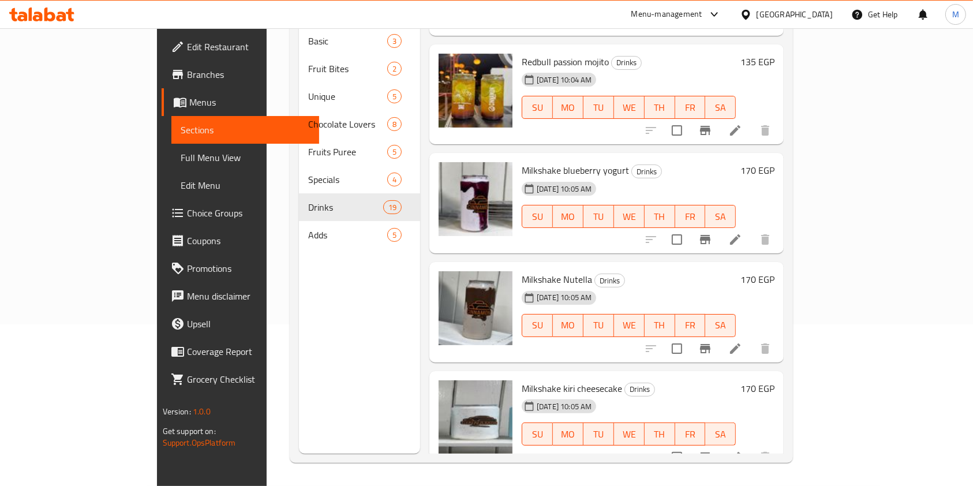
click at [57, 15] on icon at bounding box center [41, 15] width 65 height 14
